Goal: Transaction & Acquisition: Download file/media

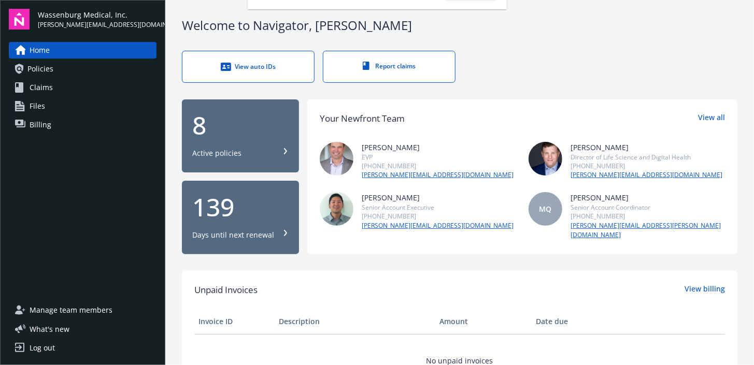
click at [247, 148] on div "Active policies" at bounding box center [240, 153] width 96 height 10
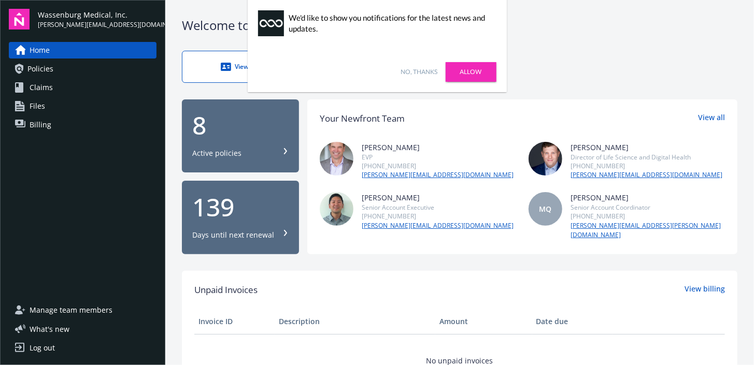
drag, startPoint x: 418, startPoint y: 72, endPoint x: 432, endPoint y: 33, distance: 41.8
click at [418, 72] on link "No, thanks" at bounding box center [419, 71] width 37 height 9
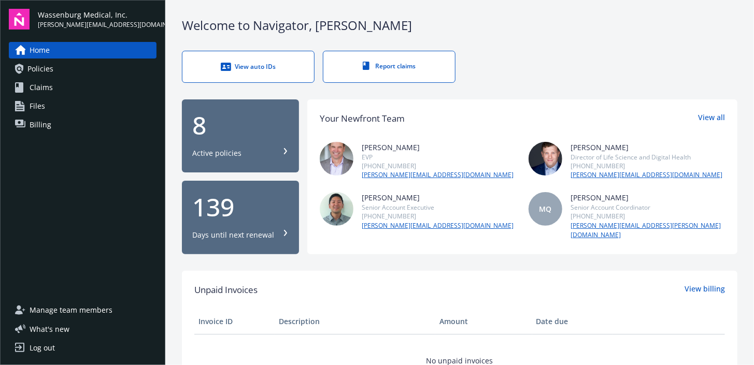
click at [38, 348] on div "Log out" at bounding box center [42, 348] width 25 height 17
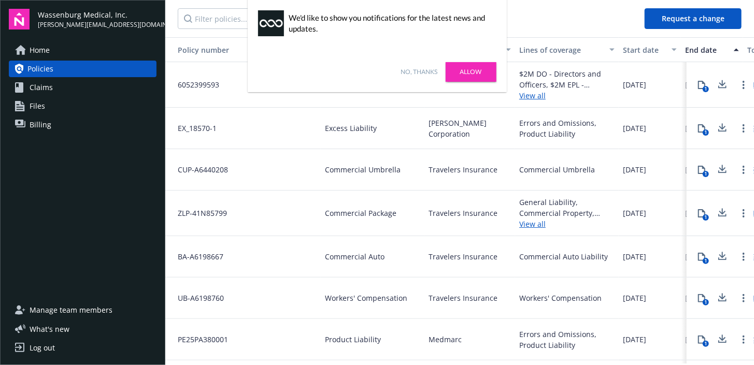
click at [423, 72] on link "No, thanks" at bounding box center [419, 71] width 37 height 9
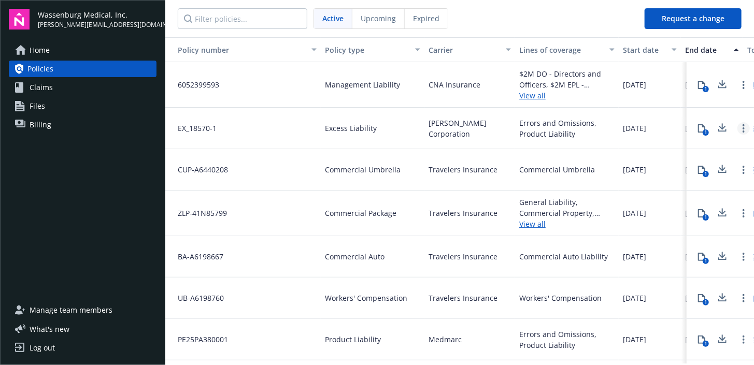
click at [739, 128] on link "Open options" at bounding box center [743, 128] width 12 height 12
click at [714, 140] on div "1" at bounding box center [720, 128] width 67 height 41
click at [716, 130] on icon at bounding box center [722, 128] width 12 height 13
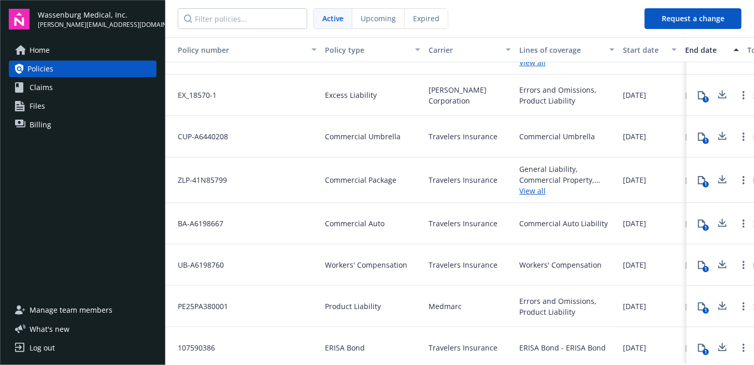
scroll to position [46, 0]
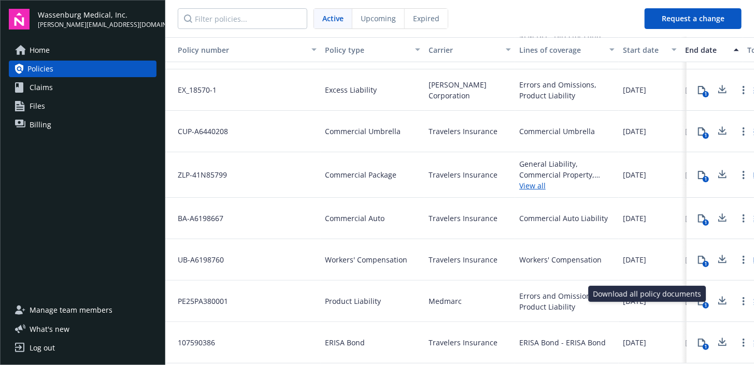
click at [719, 296] on icon at bounding box center [722, 299] width 7 height 6
click at [718, 336] on icon at bounding box center [722, 342] width 12 height 13
click at [45, 50] on span "Home" at bounding box center [40, 50] width 20 height 17
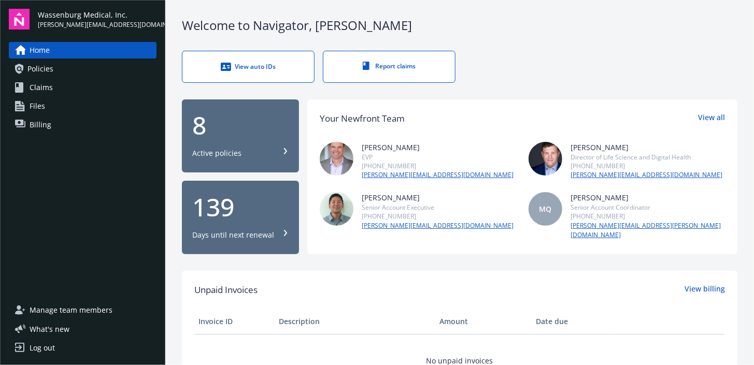
click at [38, 349] on div "Log out" at bounding box center [42, 348] width 25 height 17
